Goal: Complete application form

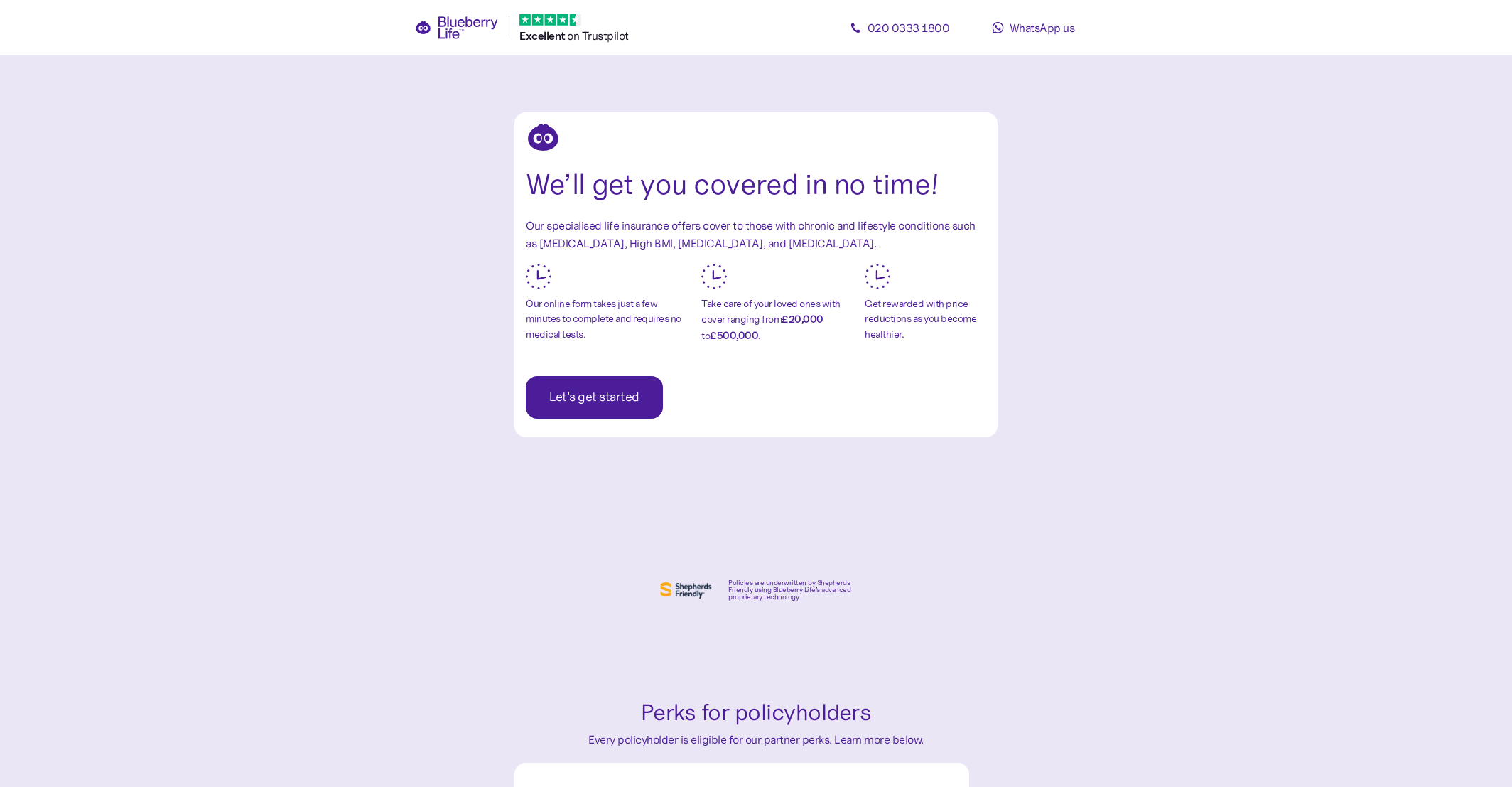
click at [591, 410] on span "Let's get started" at bounding box center [594, 397] width 90 height 41
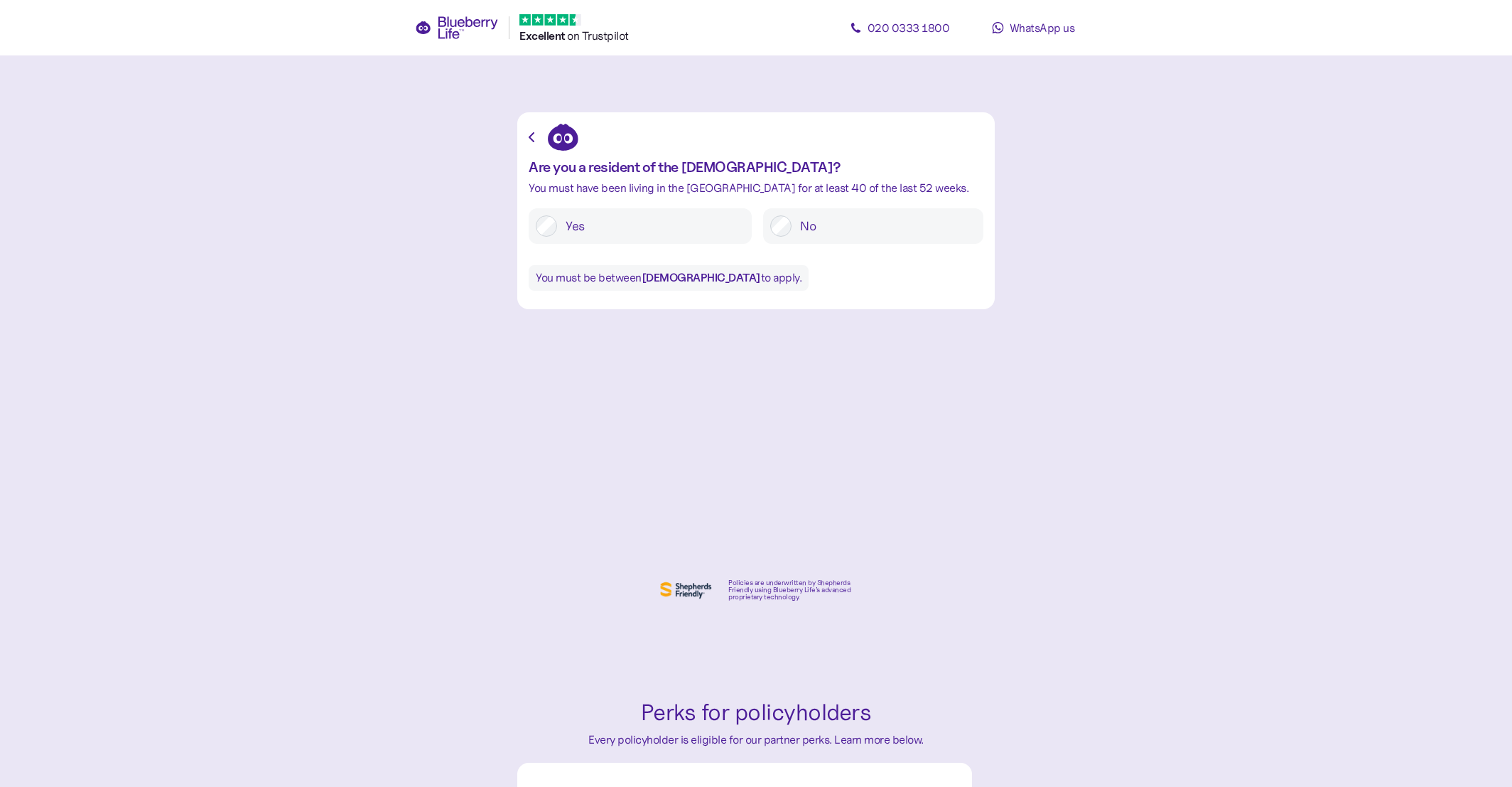
click at [632, 230] on label "Yes" at bounding box center [651, 225] width 187 height 21
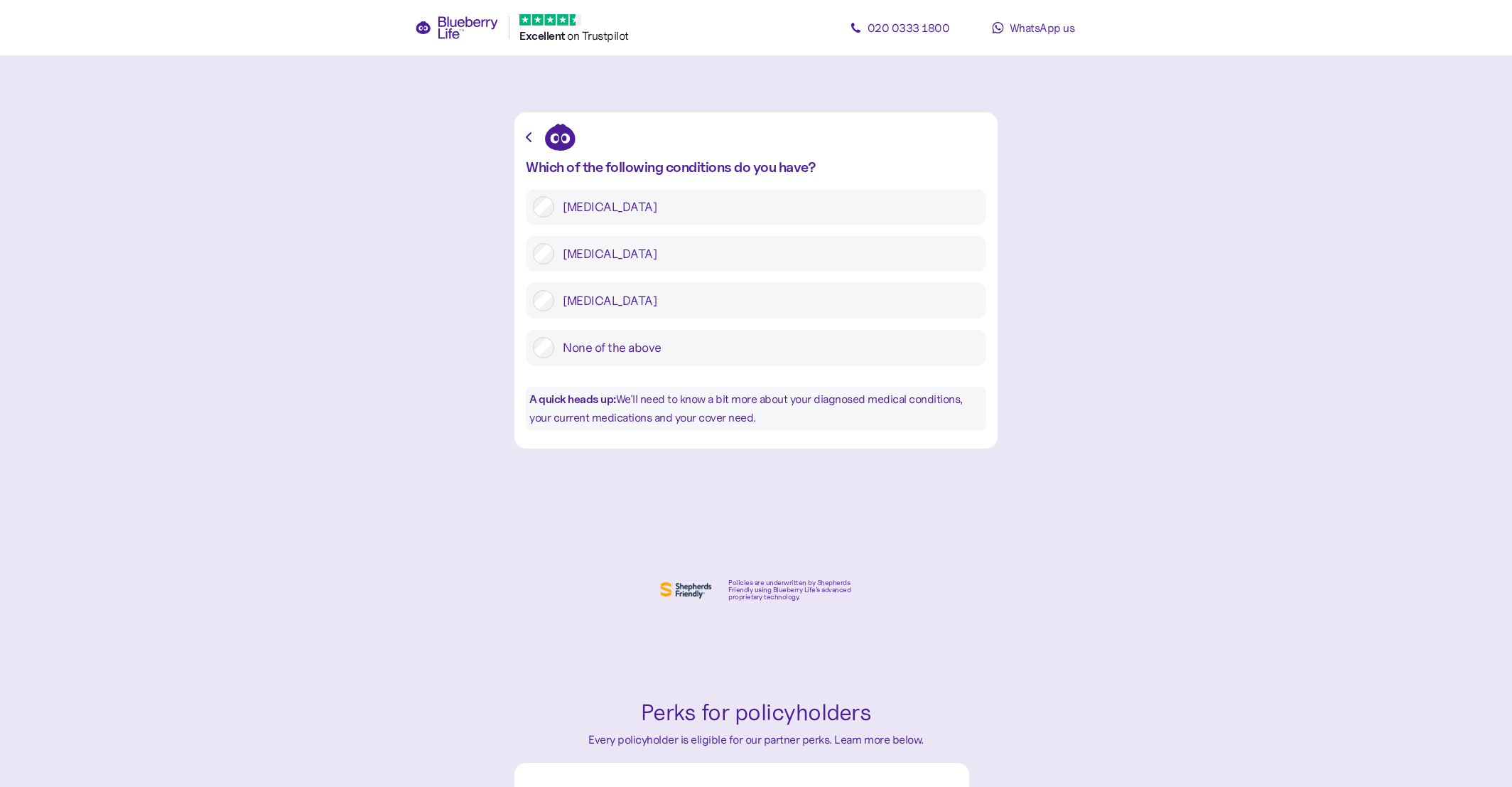
click at [607, 354] on label "None of the above" at bounding box center [766, 347] width 425 height 21
